Goal: Task Accomplishment & Management: Complete application form

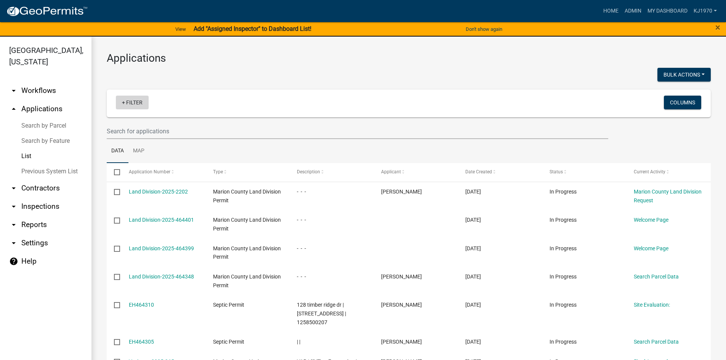
click at [135, 104] on link "+ Filter" at bounding box center [132, 103] width 33 height 14
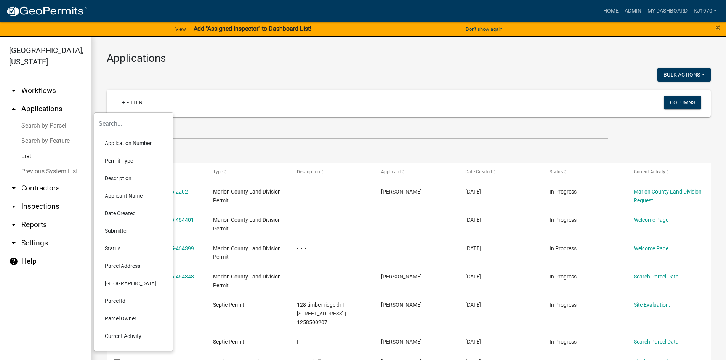
click at [125, 266] on li "Parcel Address" at bounding box center [134, 266] width 70 height 18
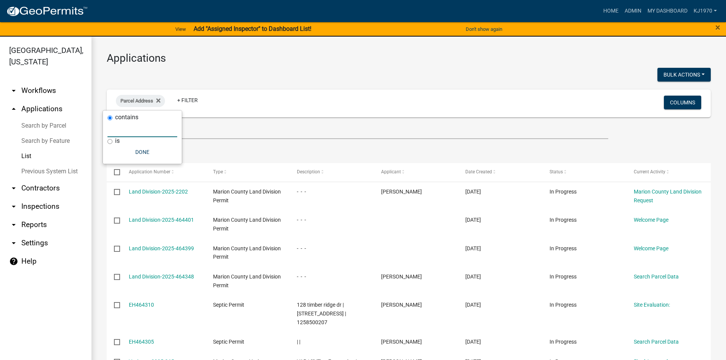
click at [132, 130] on input "text" at bounding box center [142, 130] width 70 height 16
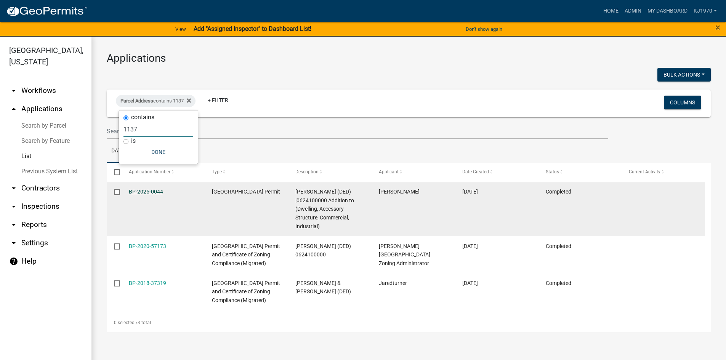
type input "1137"
click at [152, 190] on link "BP-2025-0044" at bounding box center [146, 192] width 34 height 6
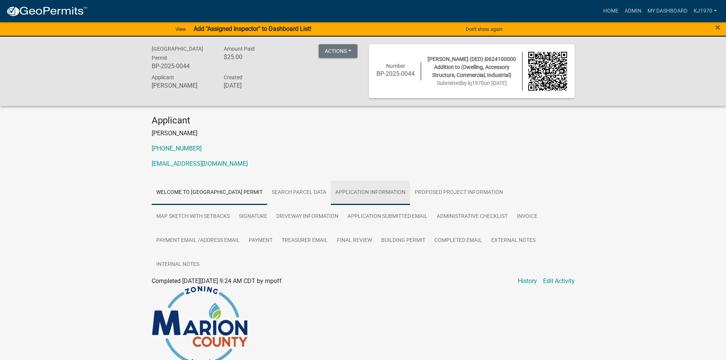
click at [395, 191] on link "Application Information" at bounding box center [370, 193] width 79 height 24
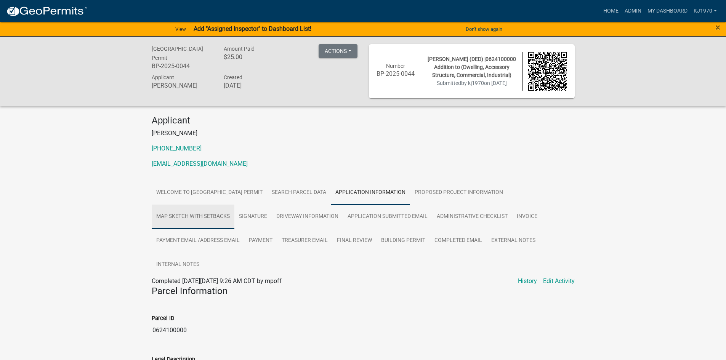
click at [187, 216] on link "Map Sketch with Setbacks" at bounding box center [193, 217] width 83 height 24
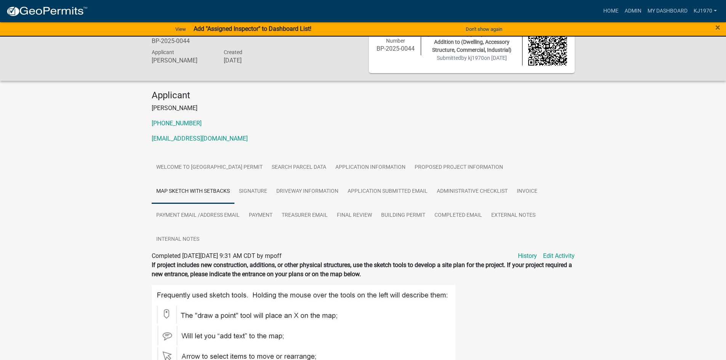
scroll to position [10, 0]
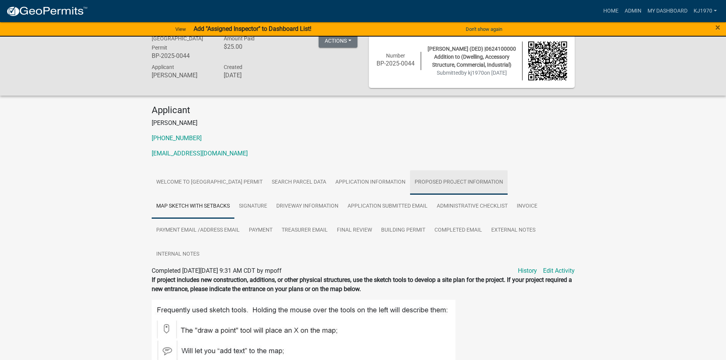
click at [447, 182] on link "Proposed Project Information" at bounding box center [459, 182] width 98 height 24
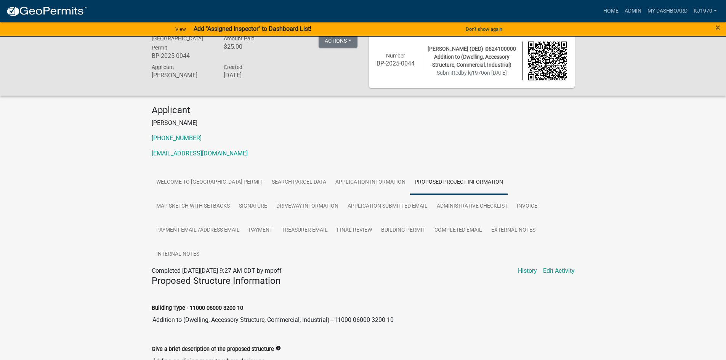
scroll to position [0, 0]
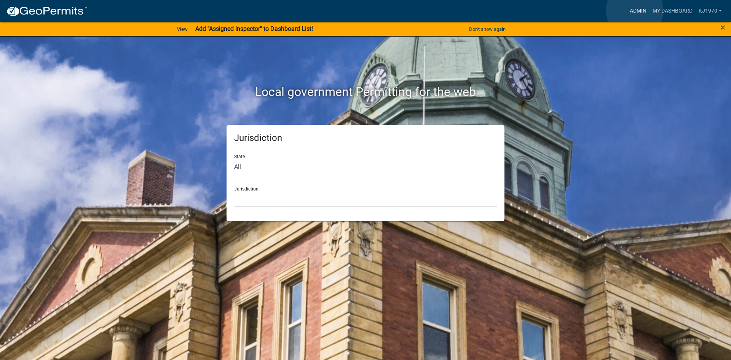
click at [635, 10] on link "Admin" at bounding box center [638, 11] width 23 height 14
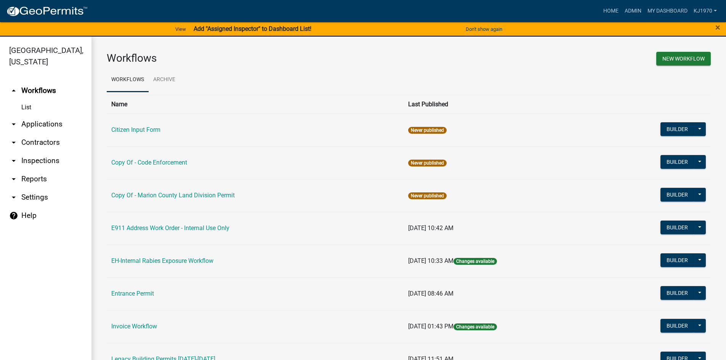
click at [35, 115] on link "arrow_drop_down Applications" at bounding box center [45, 124] width 91 height 18
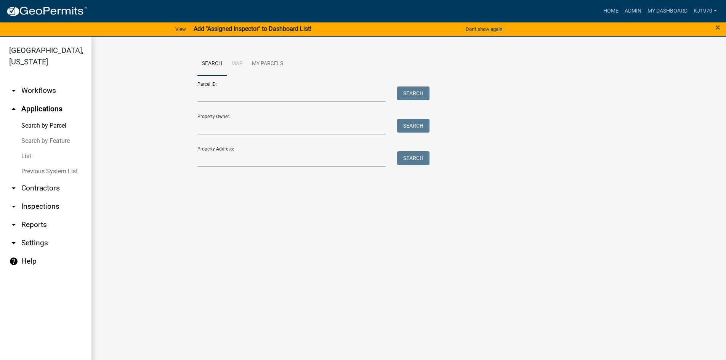
click at [25, 149] on link "List" at bounding box center [45, 156] width 91 height 15
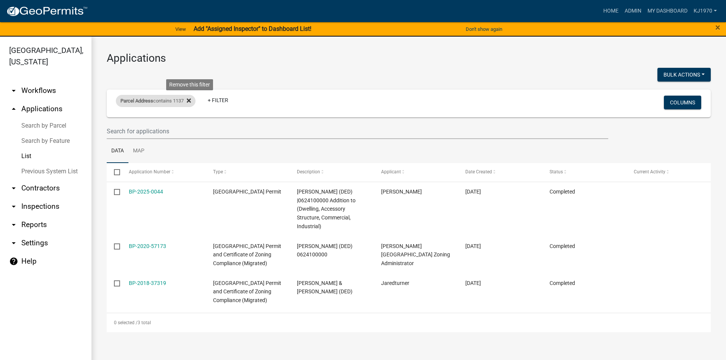
click at [191, 100] on icon at bounding box center [189, 101] width 4 height 4
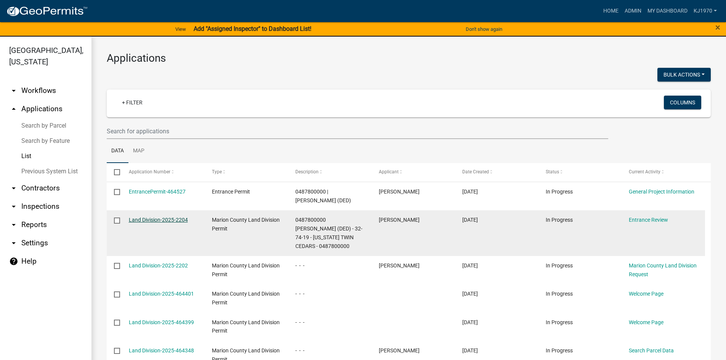
click at [145, 219] on link "Land Division-2025-2204" at bounding box center [158, 220] width 59 height 6
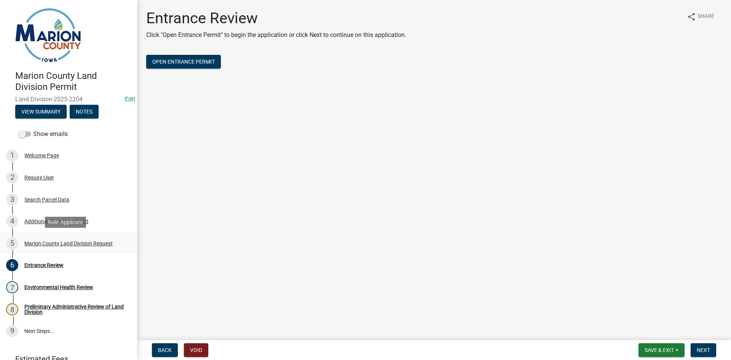
click at [43, 241] on div "Marion County Land Division Request" at bounding box center [68, 243] width 88 height 5
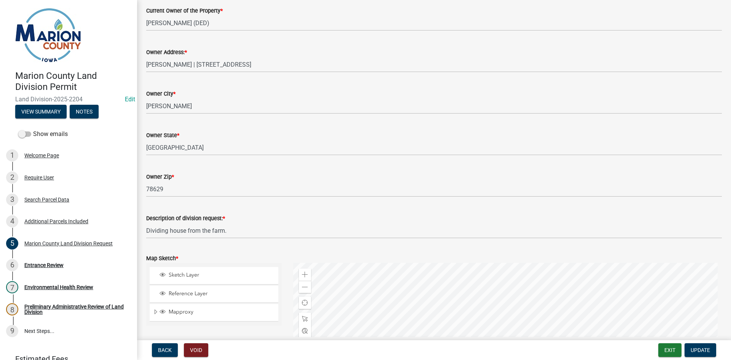
scroll to position [633, 0]
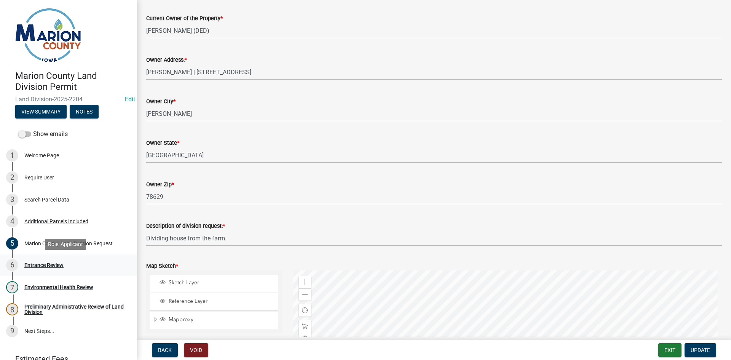
click at [56, 263] on div "Entrance Review" at bounding box center [43, 264] width 39 height 5
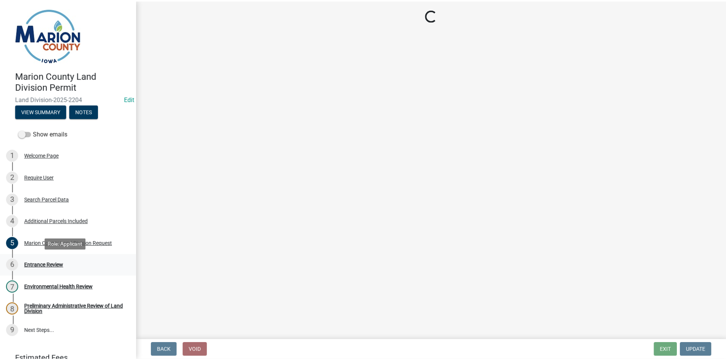
scroll to position [0, 0]
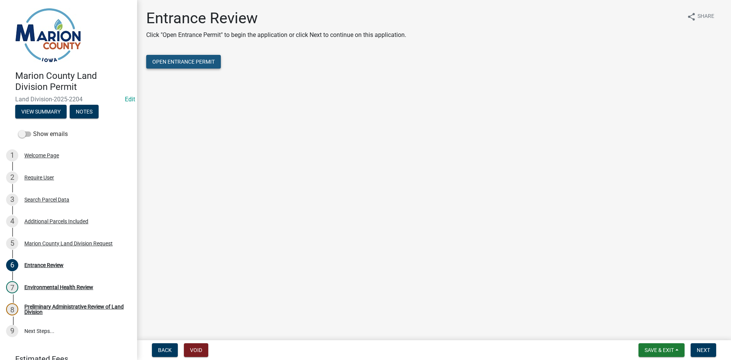
click at [177, 59] on span "Open Entrance Permit" at bounding box center [183, 62] width 62 height 6
click at [645, 350] on span "Save & Exit" at bounding box center [659, 350] width 29 height 6
click at [646, 336] on button "Save & Exit" at bounding box center [654, 330] width 61 height 18
